Goal: Communication & Community: Answer question/provide support

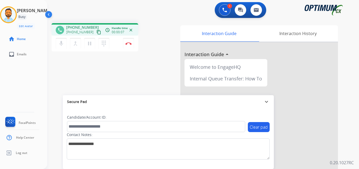
click at [96, 32] on mat-icon "content_copy" at bounding box center [98, 32] width 5 height 5
click at [92, 46] on mat-icon "pause" at bounding box center [90, 43] width 6 height 6
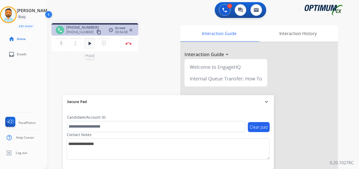
click at [90, 43] on mat-icon "play_arrow" at bounding box center [90, 43] width 6 height 6
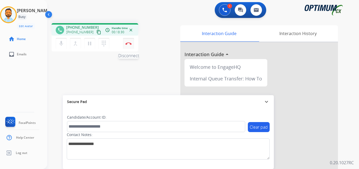
click at [129, 45] on button "Disconnect" at bounding box center [128, 43] width 11 height 11
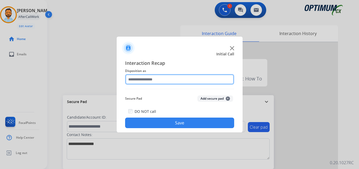
click at [180, 78] on input "text" at bounding box center [179, 79] width 109 height 11
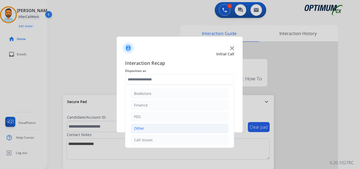
click at [148, 132] on li "Other" at bounding box center [180, 128] width 98 height 10
click at [146, 116] on li "PDS" at bounding box center [180, 116] width 98 height 10
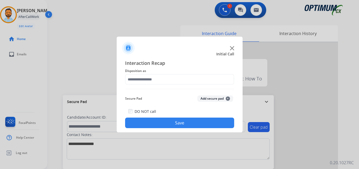
click at [173, 48] on div at bounding box center [180, 46] width 126 height 18
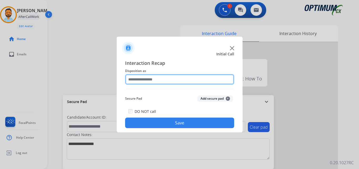
click at [148, 78] on input "text" at bounding box center [179, 79] width 109 height 11
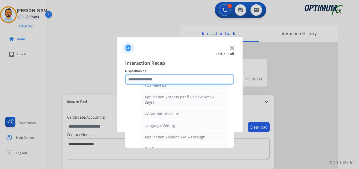
scroll to position [84, 0]
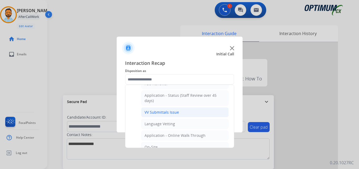
click at [171, 110] on div "VV Submittals Issue" at bounding box center [162, 111] width 34 height 5
type input "**********"
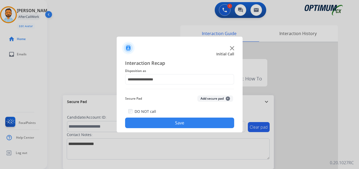
click at [177, 122] on button "Save" at bounding box center [179, 122] width 109 height 11
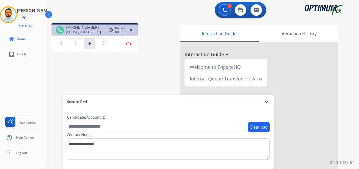
click at [96, 34] on mat-icon "content_copy" at bounding box center [98, 32] width 5 height 5
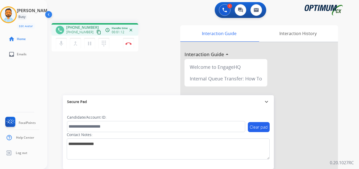
click at [96, 33] on mat-icon "content_copy" at bounding box center [98, 32] width 5 height 5
click at [130, 44] on img at bounding box center [128, 43] width 6 height 3
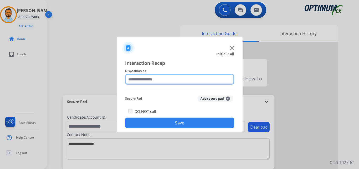
click at [160, 82] on input "text" at bounding box center [179, 79] width 109 height 11
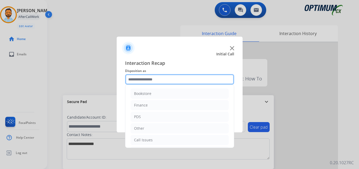
scroll to position [36, 0]
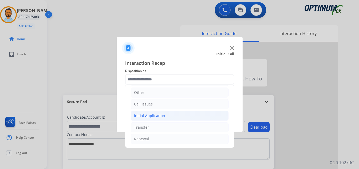
click at [165, 118] on li "Initial Application" at bounding box center [180, 115] width 98 height 10
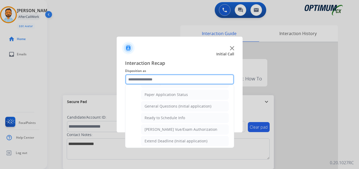
scroll to position [288, 0]
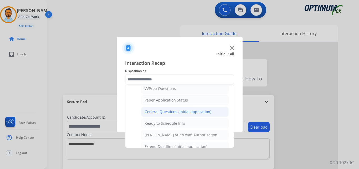
click at [179, 115] on li "General Questions (Initial application)" at bounding box center [185, 111] width 88 height 10
type input "**********"
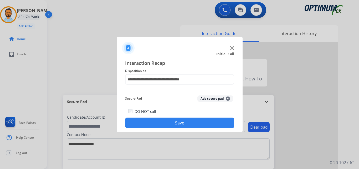
click at [179, 125] on button "Save" at bounding box center [179, 122] width 109 height 11
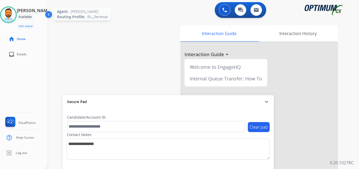
click at [14, 18] on img at bounding box center [8, 14] width 15 height 15
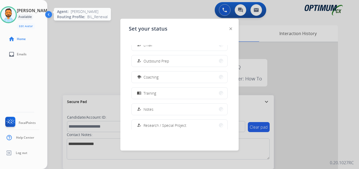
scroll to position [131, 0]
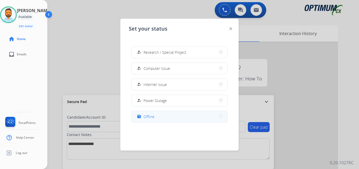
click at [149, 115] on span "Offline" at bounding box center [149, 117] width 11 height 6
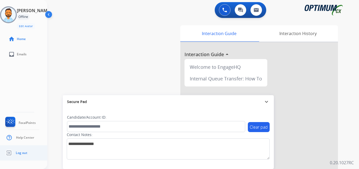
click at [25, 156] on link "Log out" at bounding box center [15, 153] width 23 height 10
